Goal: Transaction & Acquisition: Book appointment/travel/reservation

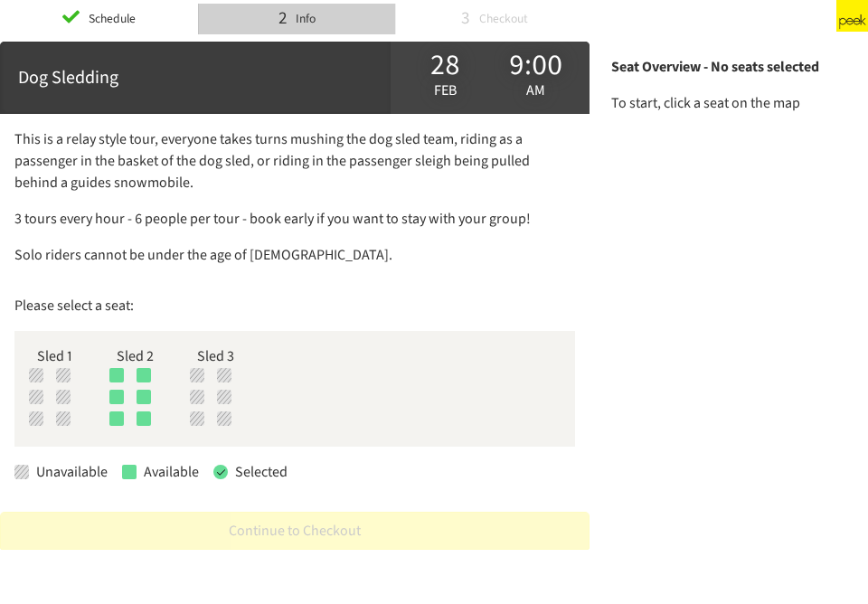
click at [437, 61] on div "28" at bounding box center [444, 64] width 90 height 25
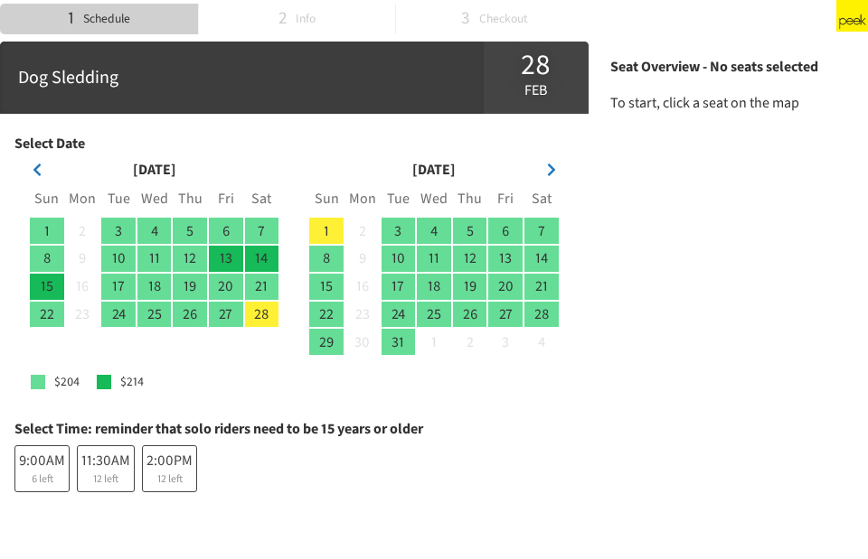
click at [326, 232] on span "1" at bounding box center [326, 231] width 5 height 20
click at [40, 465] on span "9:00AM" at bounding box center [42, 461] width 46 height 20
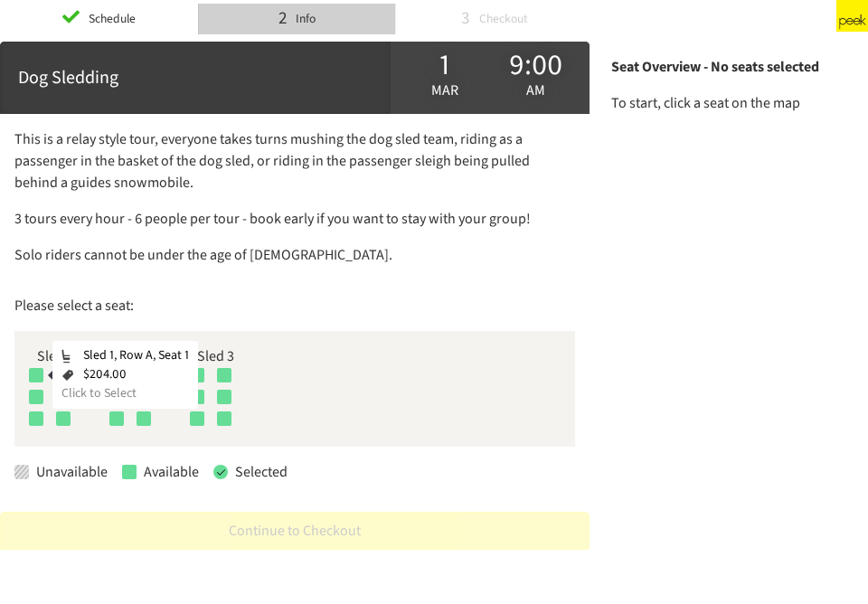
click at [35, 373] on div at bounding box center [36, 375] width 14 height 14
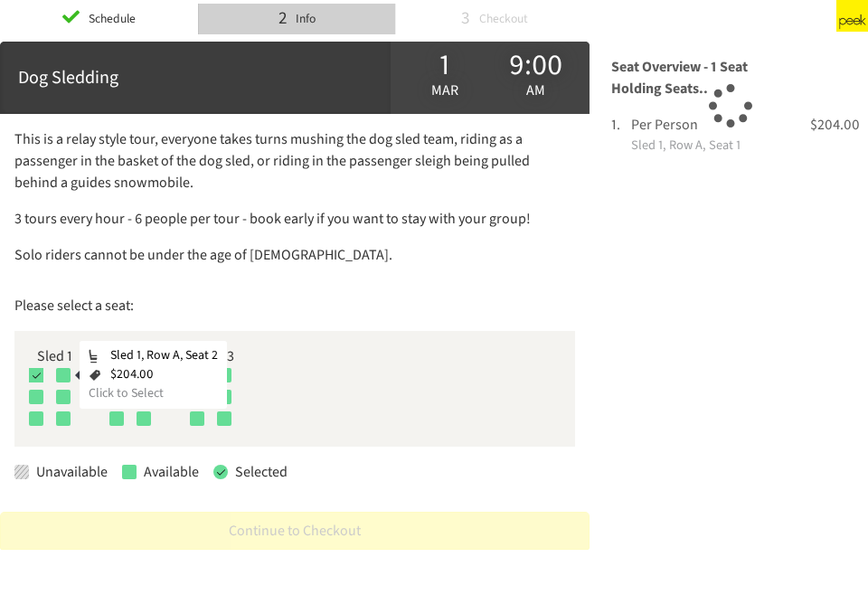
click at [58, 373] on div at bounding box center [63, 375] width 14 height 14
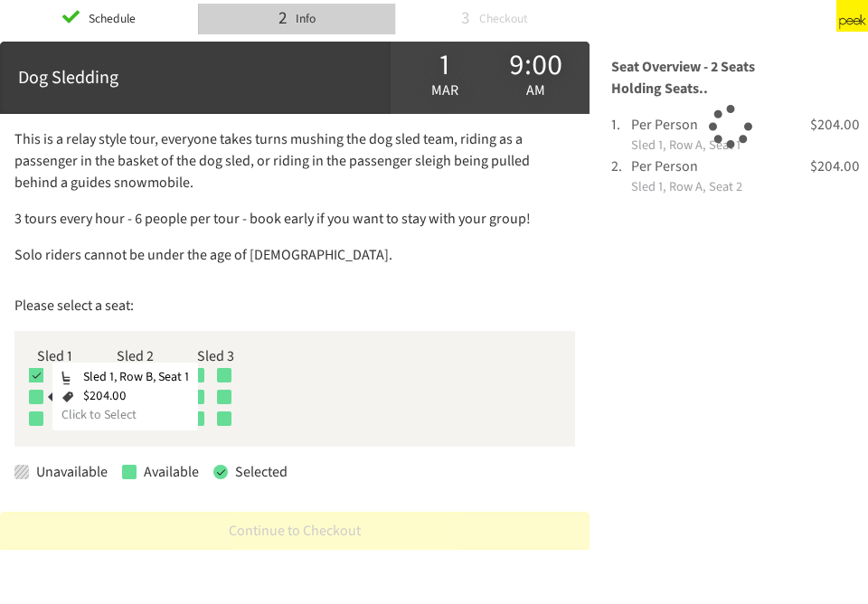
drag, startPoint x: 31, startPoint y: 395, endPoint x: 56, endPoint y: 393, distance: 25.4
click at [34, 395] on div at bounding box center [36, 397] width 14 height 14
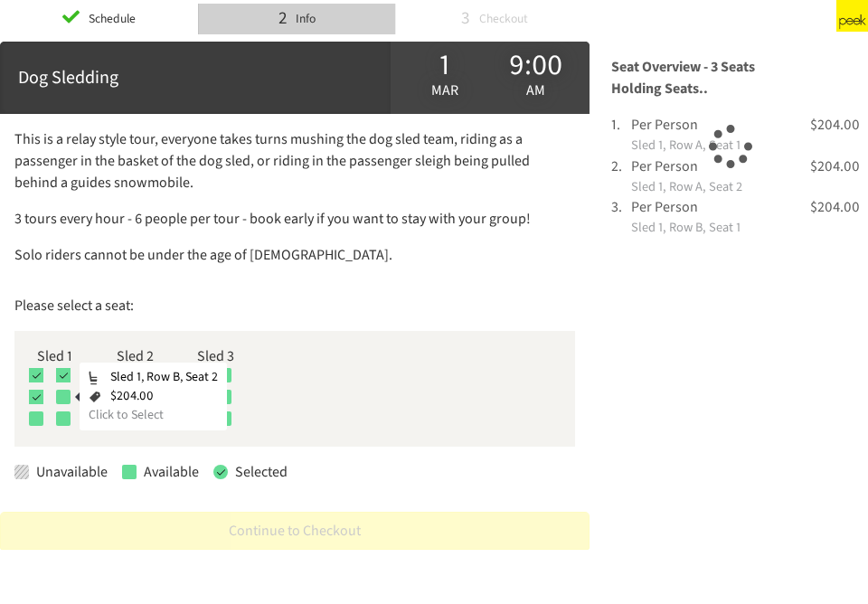
click at [58, 393] on div at bounding box center [63, 397] width 14 height 14
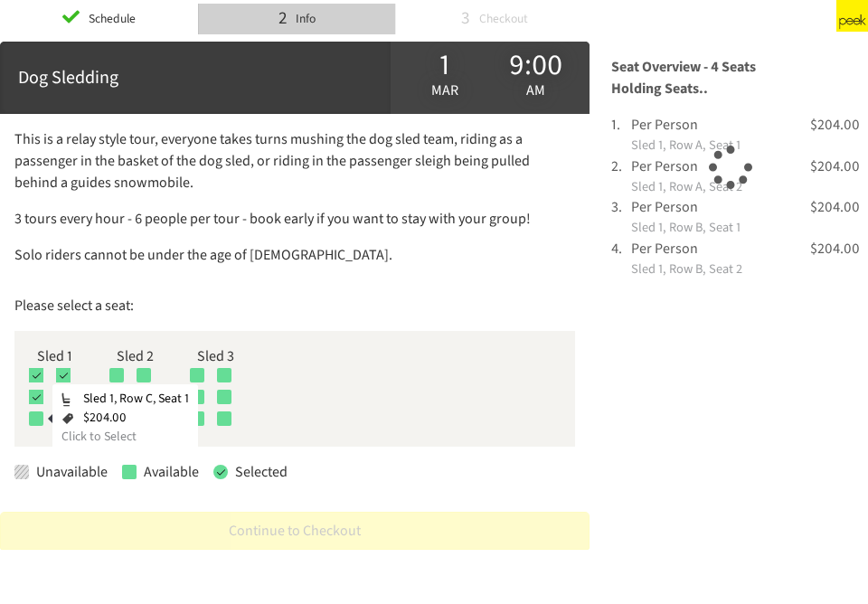
click at [30, 411] on div at bounding box center [36, 418] width 14 height 14
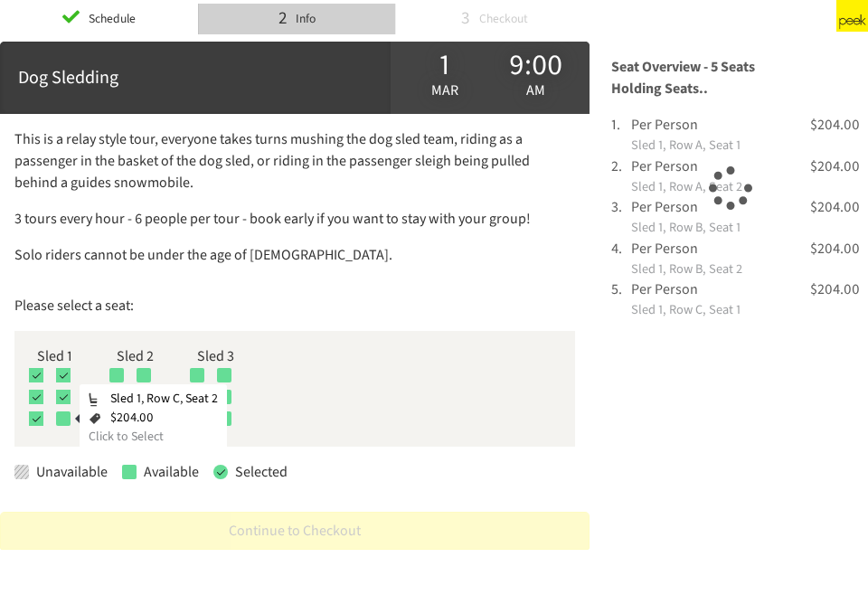
click at [61, 412] on div at bounding box center [63, 418] width 14 height 14
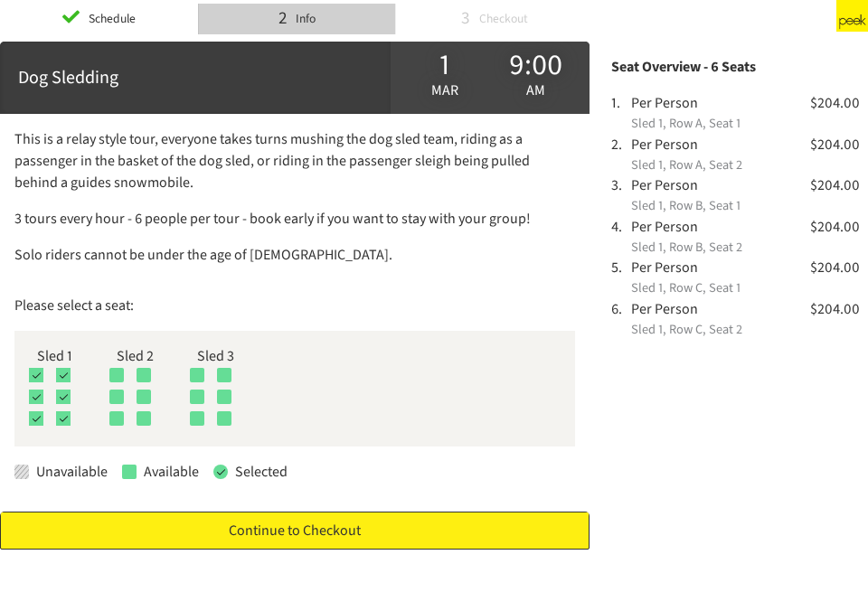
click at [332, 534] on link "Continue to Checkout" at bounding box center [294, 531] width 589 height 38
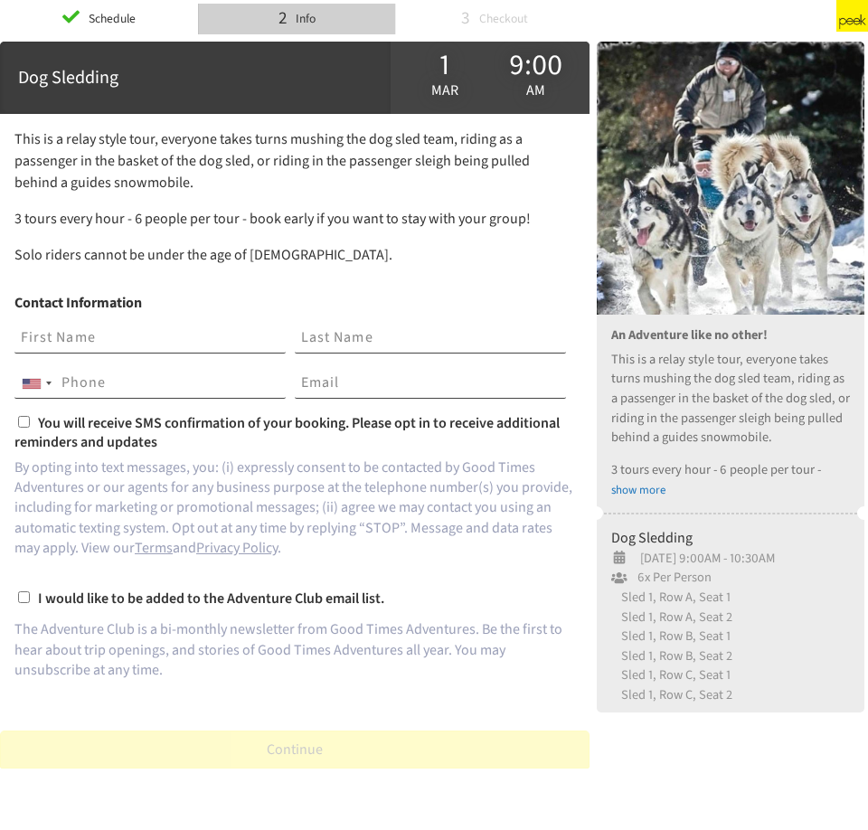
click at [108, 343] on input "text" at bounding box center [149, 338] width 271 height 31
type input "[PERSON_NAME]"
type input "3194318573"
type input "[EMAIL_ADDRESS][DOMAIN_NAME]"
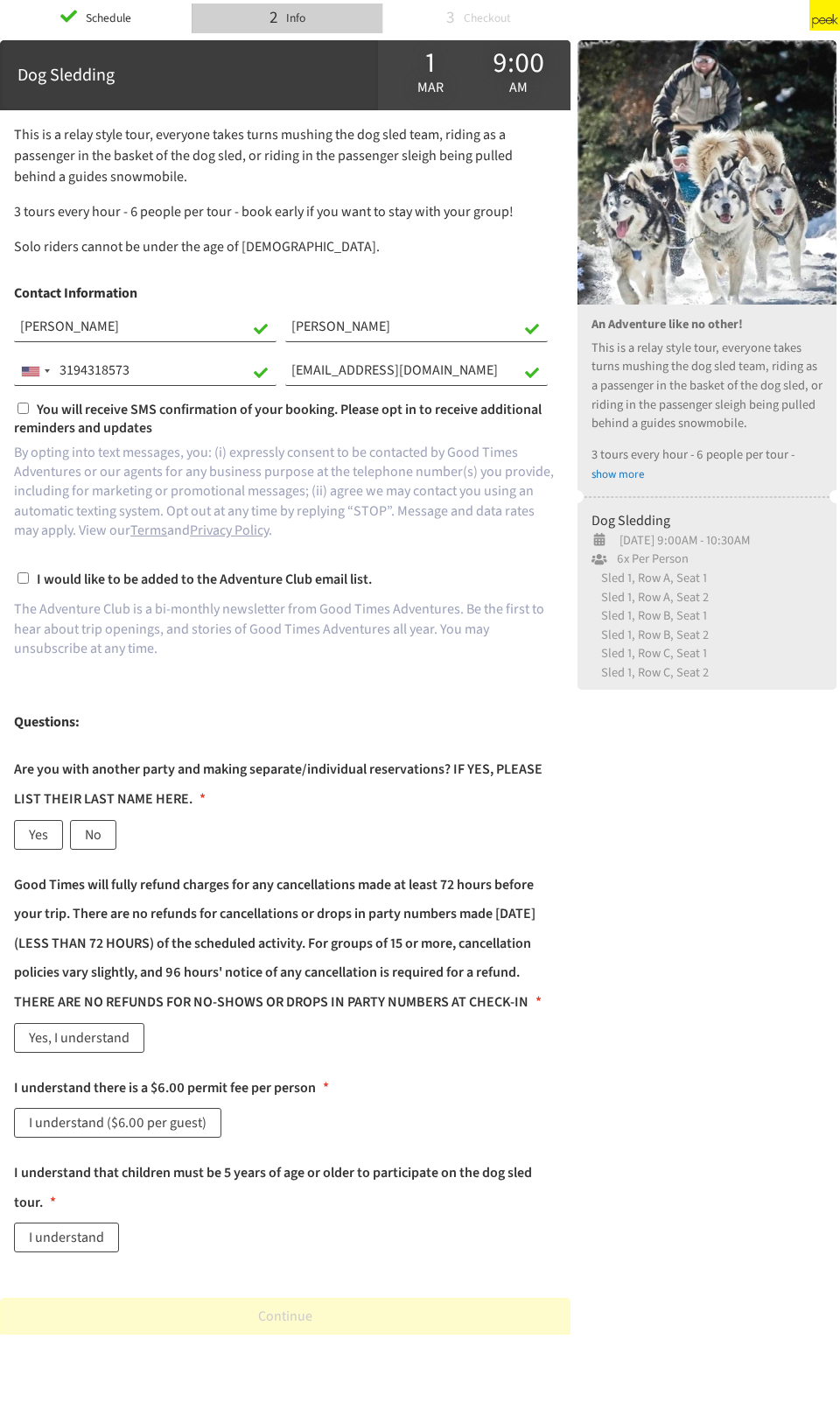
click at [22, 408] on input "You will receive SMS confirmation of your booking. Please opt in to receive add…" at bounding box center [23, 409] width 12 height 12
checkbox input "true"
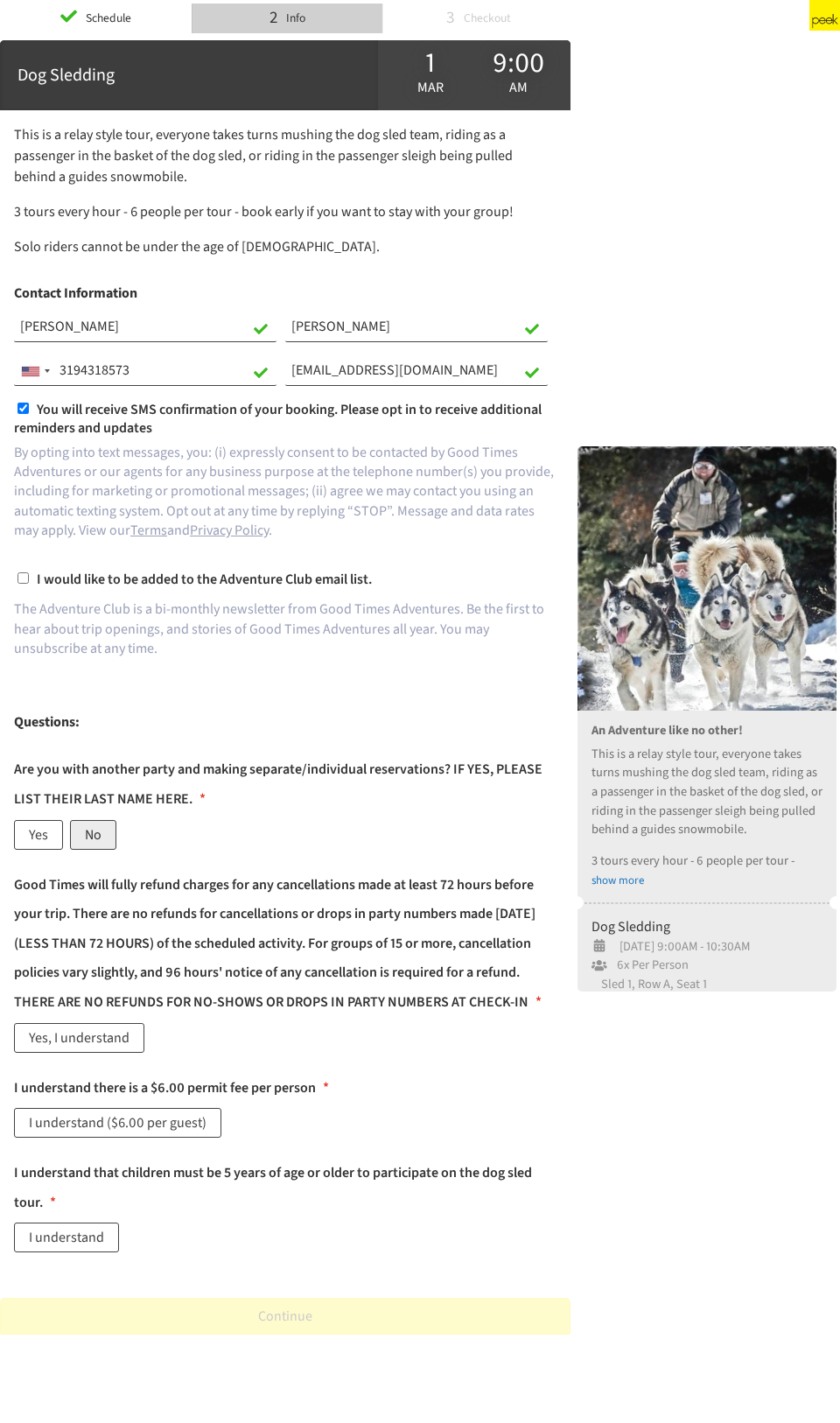
click at [94, 561] on label "No" at bounding box center [93, 834] width 46 height 30
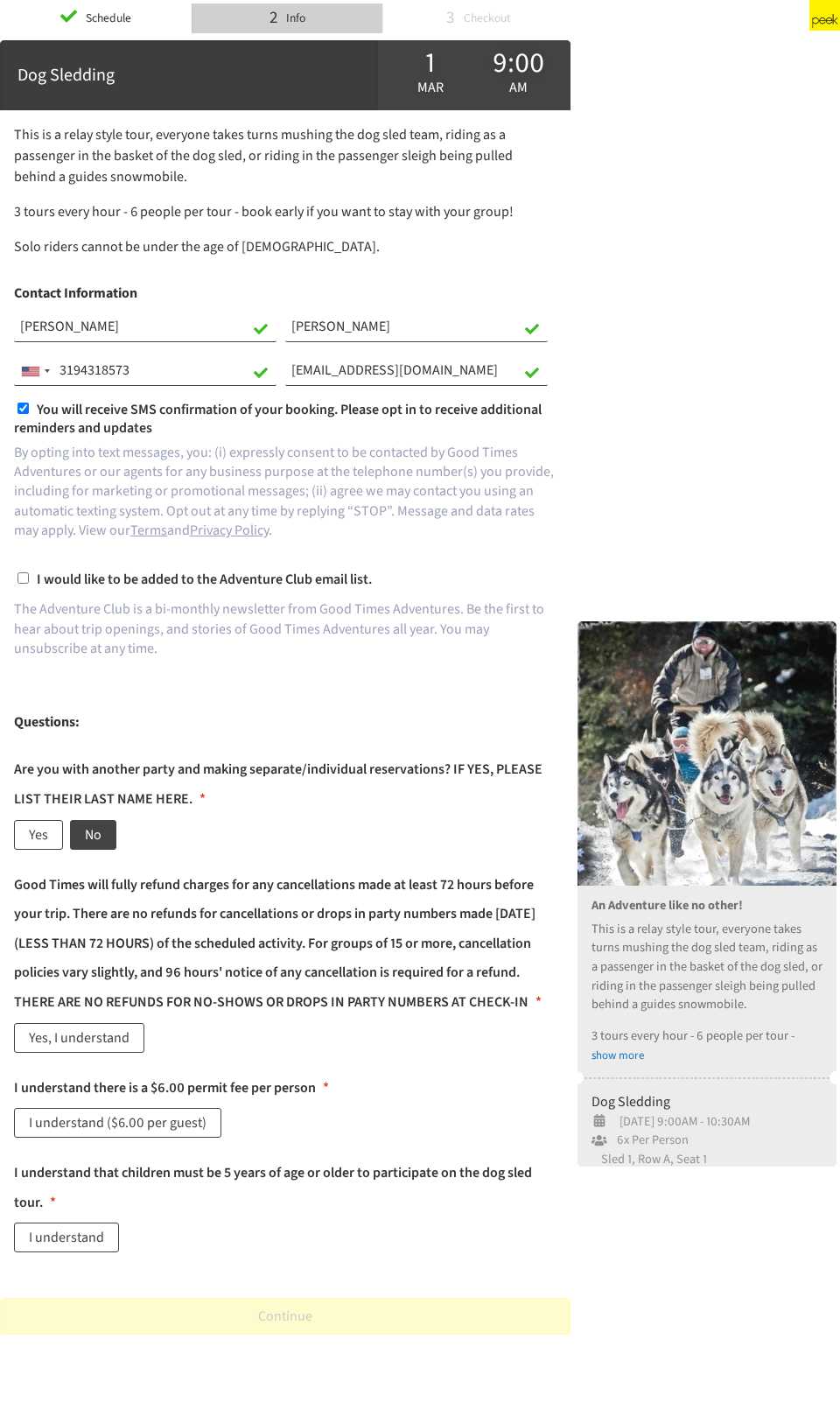
click at [88, 561] on label "Yes, I understand" at bounding box center [78, 1038] width 131 height 30
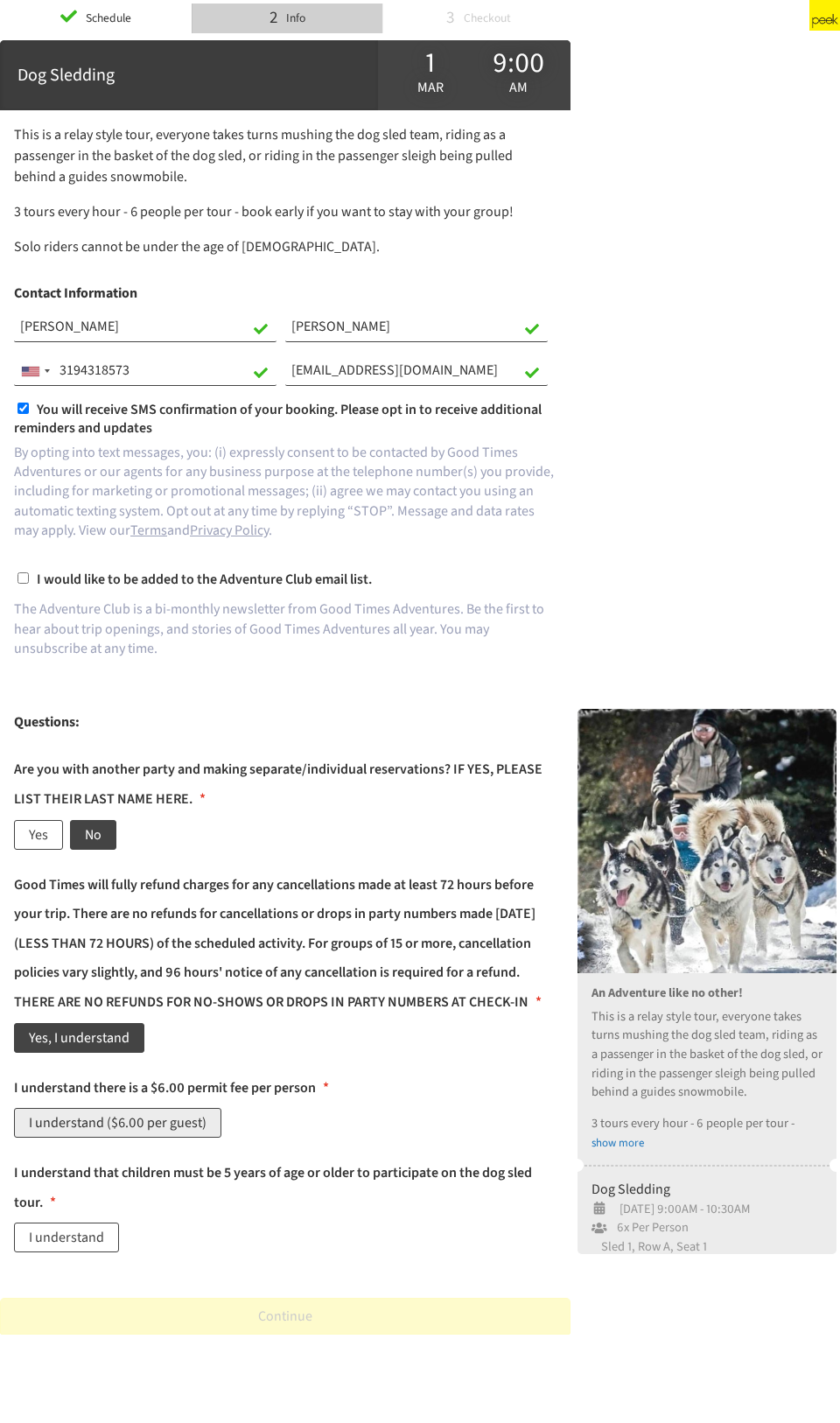
click at [182, 561] on label "I understand ($6.00 per guest)" at bounding box center [117, 1122] width 207 height 30
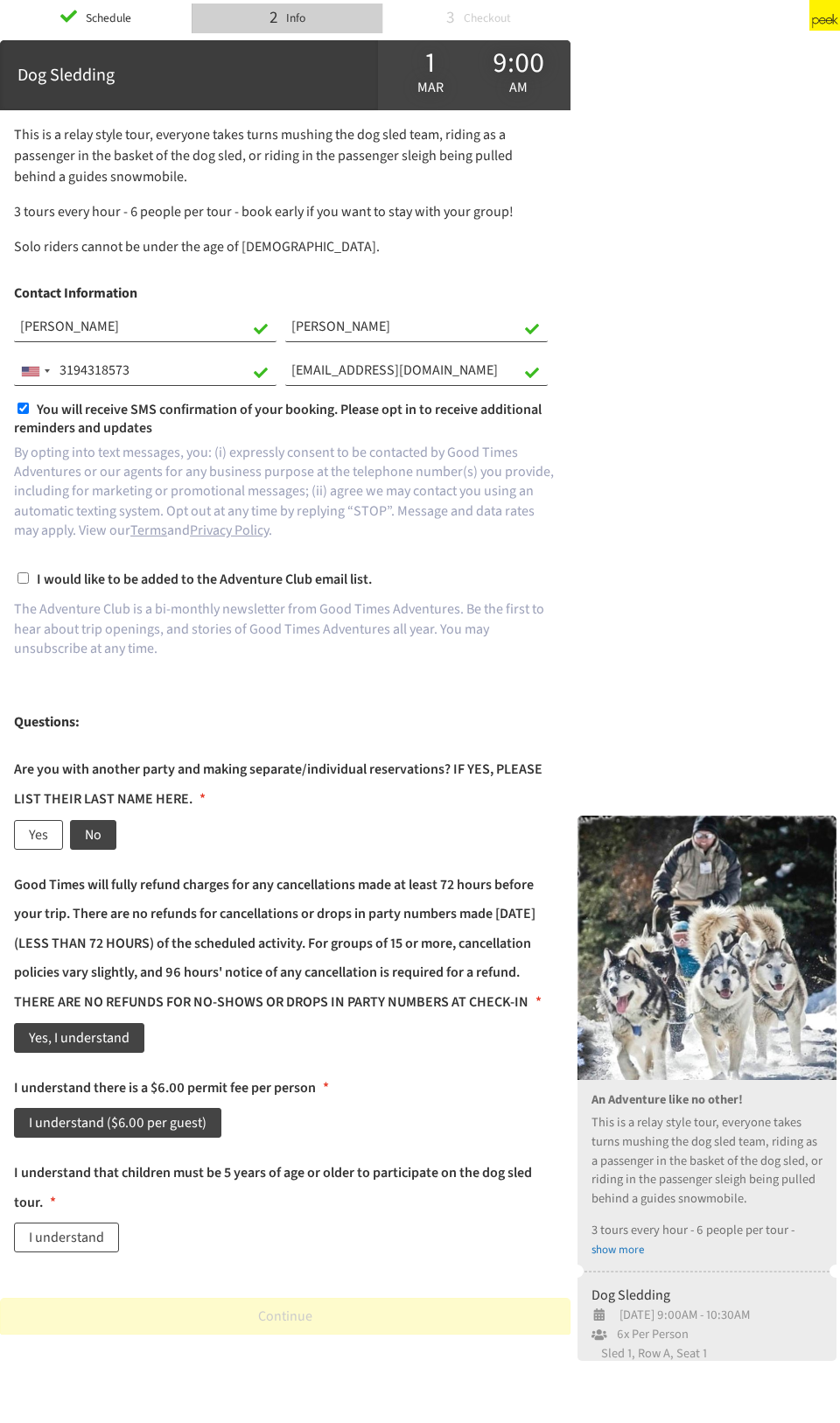
click at [112, 561] on label "I understand" at bounding box center [66, 1237] width 105 height 30
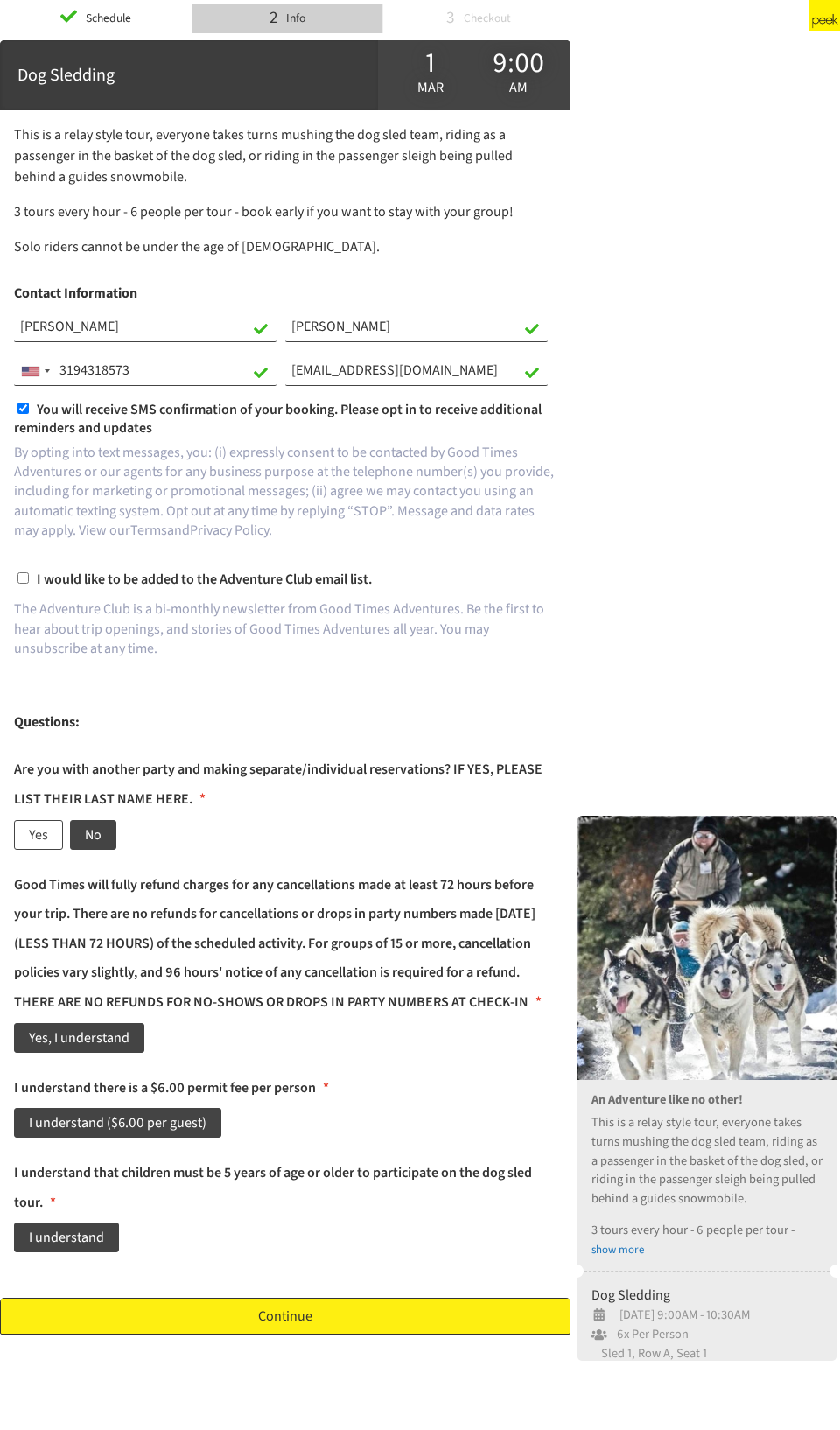
click at [314, 562] on link "Continue" at bounding box center [285, 1316] width 570 height 37
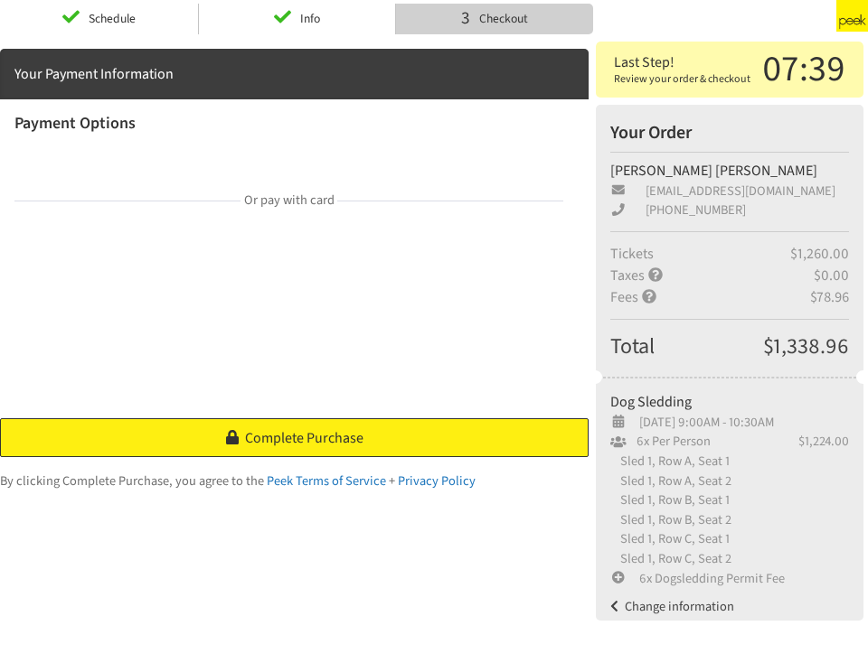
click at [305, 439] on span "Complete Purchase" at bounding box center [304, 438] width 118 height 20
